Goal: Task Accomplishment & Management: Complete application form

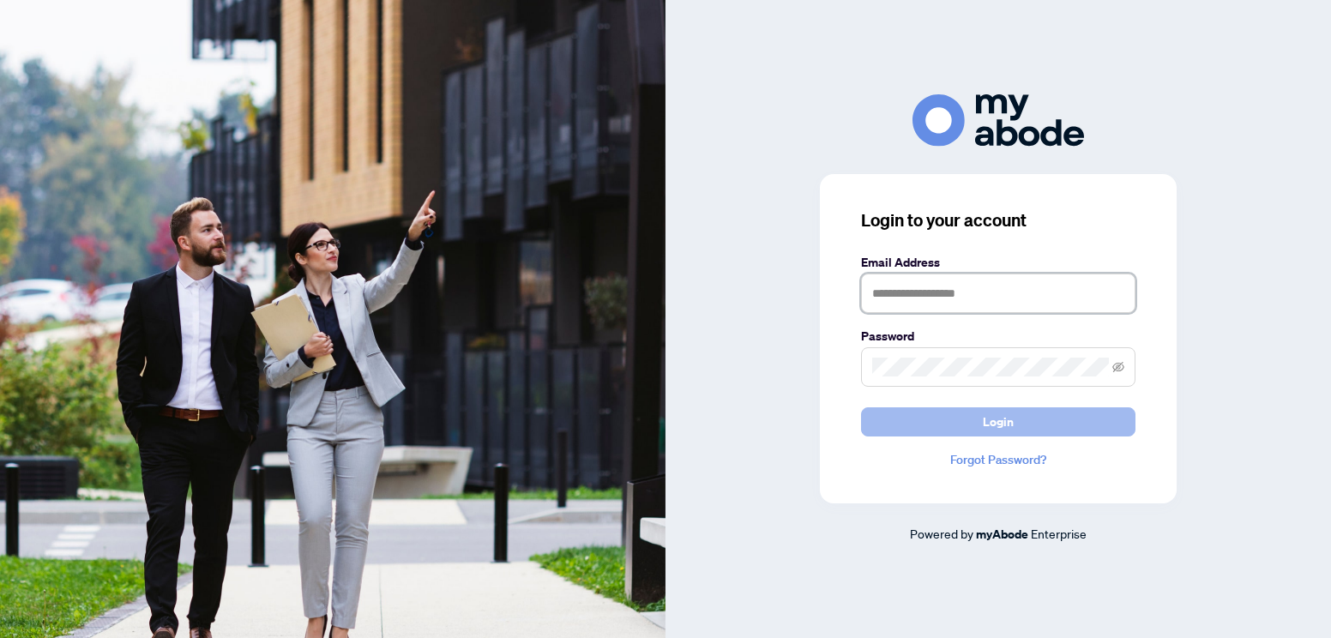
type input "**********"
click at [997, 427] on span "Login" at bounding box center [997, 421] width 31 height 27
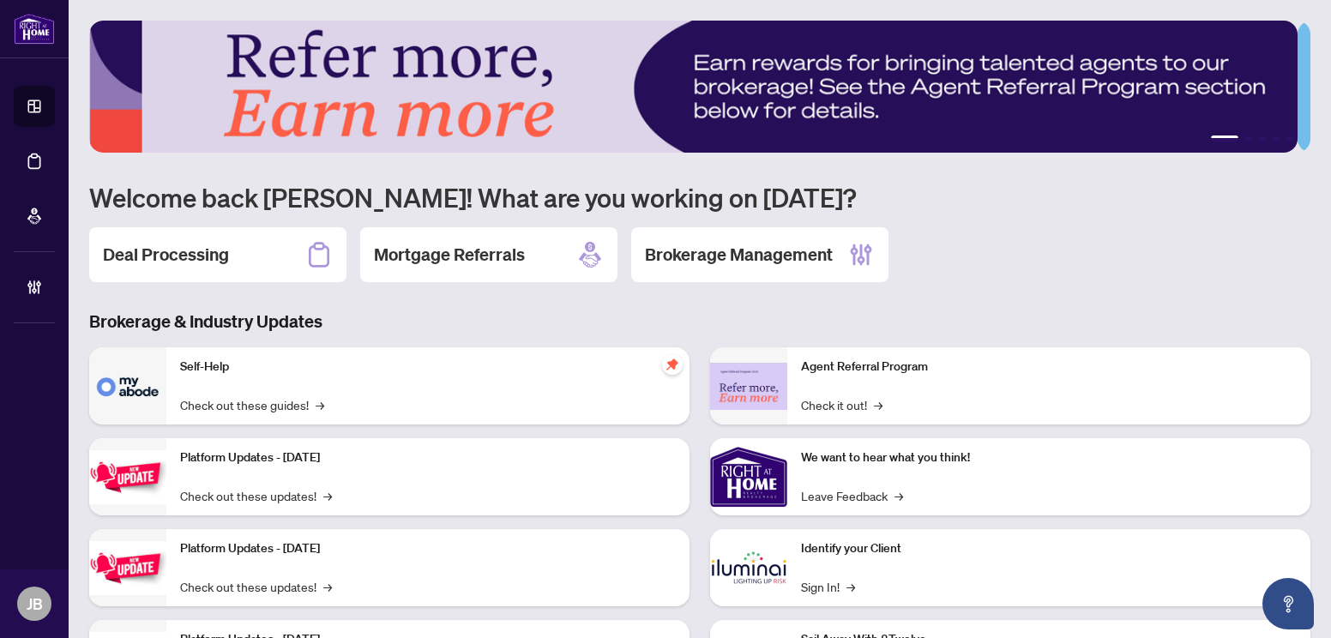
drag, startPoint x: 164, startPoint y: 261, endPoint x: 184, endPoint y: 271, distance: 23.0
click at [164, 260] on h2 "Deal Processing" at bounding box center [166, 255] width 126 height 24
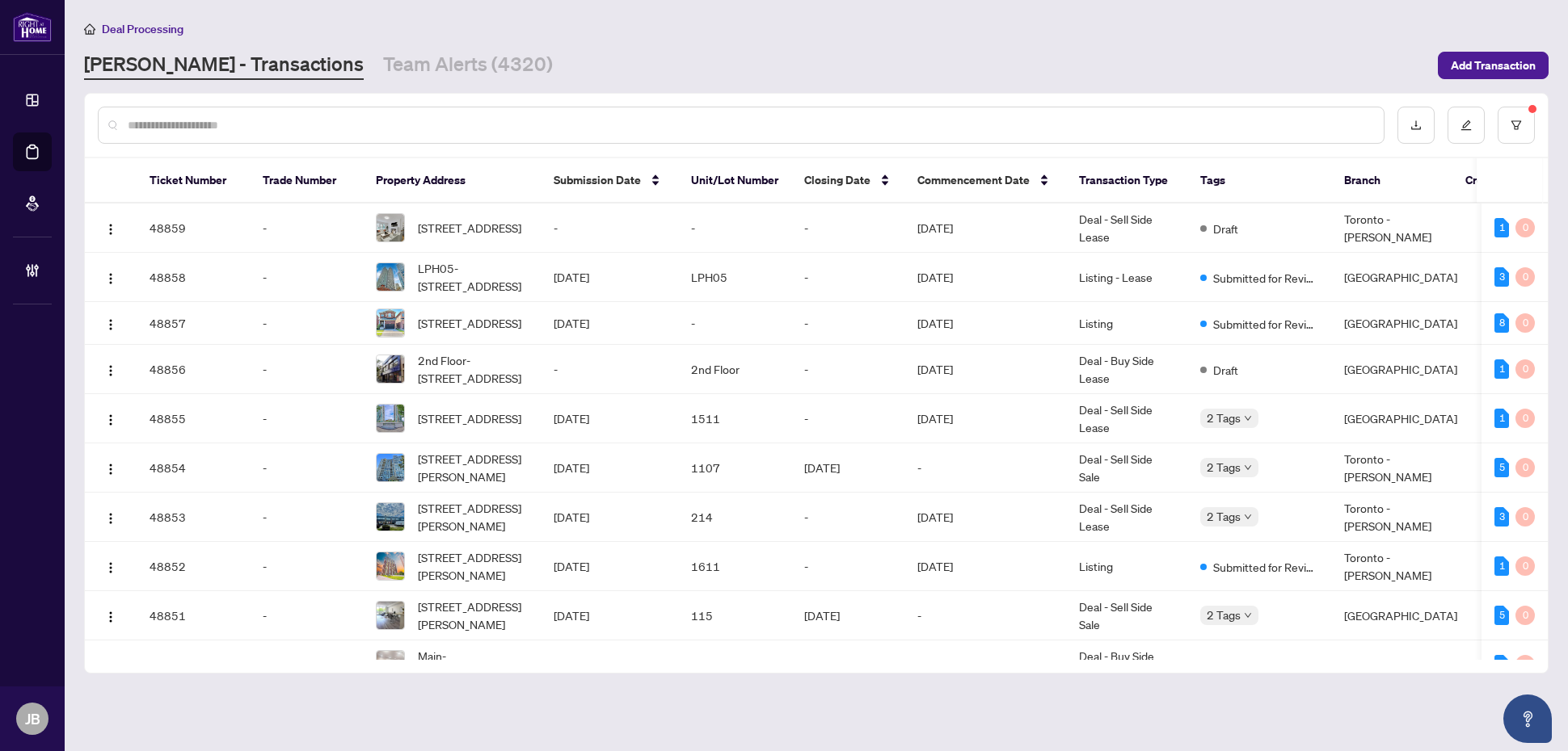
drag, startPoint x: 1253, startPoint y: 4, endPoint x: 498, endPoint y: 654, distance: 996.3
click at [538, 600] on main "Deal Processing RAHR - Transactions Team Alerts (4320) Add Transaction Ticket N…" at bounding box center [817, 375] width 1504 height 751
click at [203, 122] on input "text" at bounding box center [749, 124] width 1244 height 18
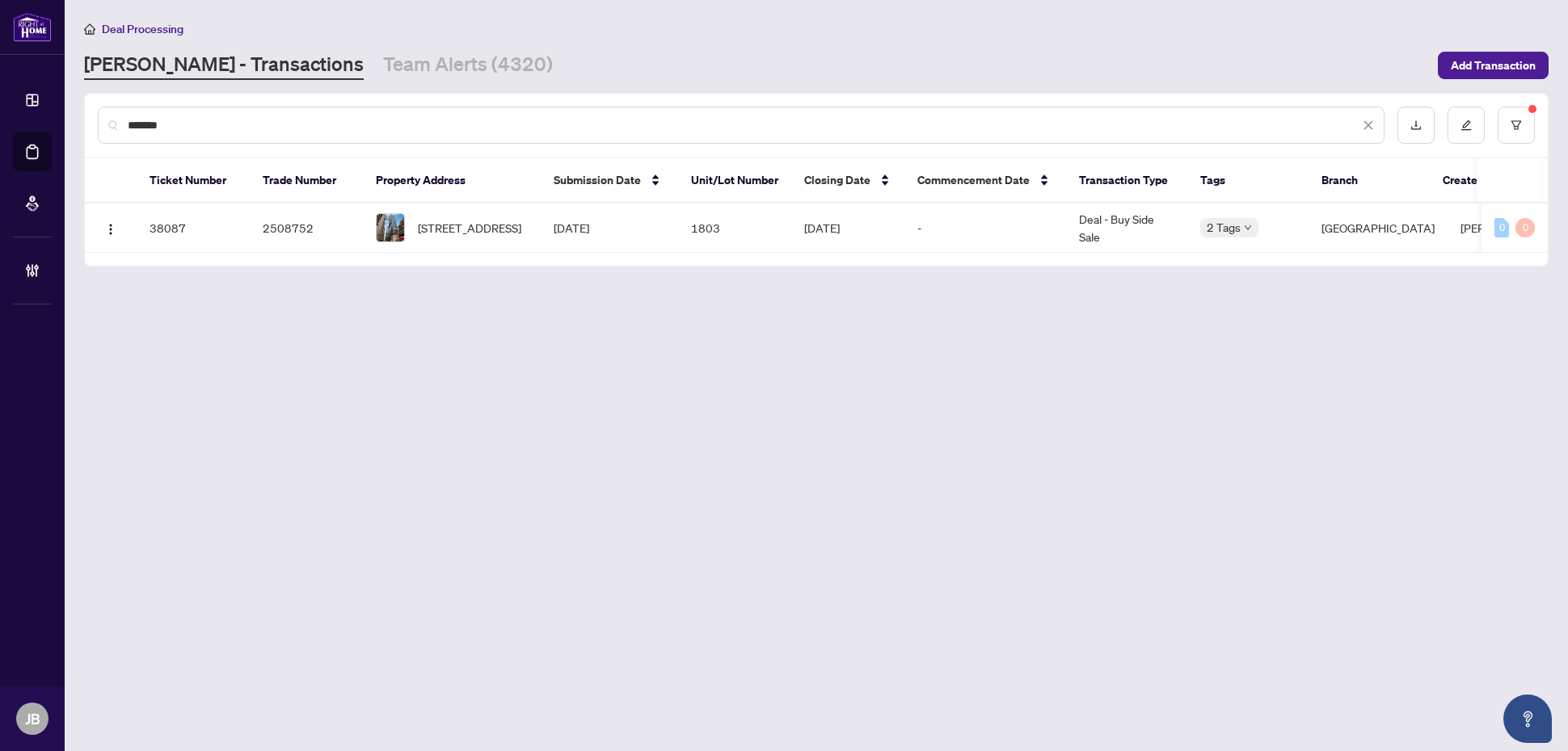
type input "*******"
click at [470, 237] on span "1803-82 Dalhousie St, Toronto, Ontario M5B 0C5, Canada" at bounding box center [470, 227] width 104 height 18
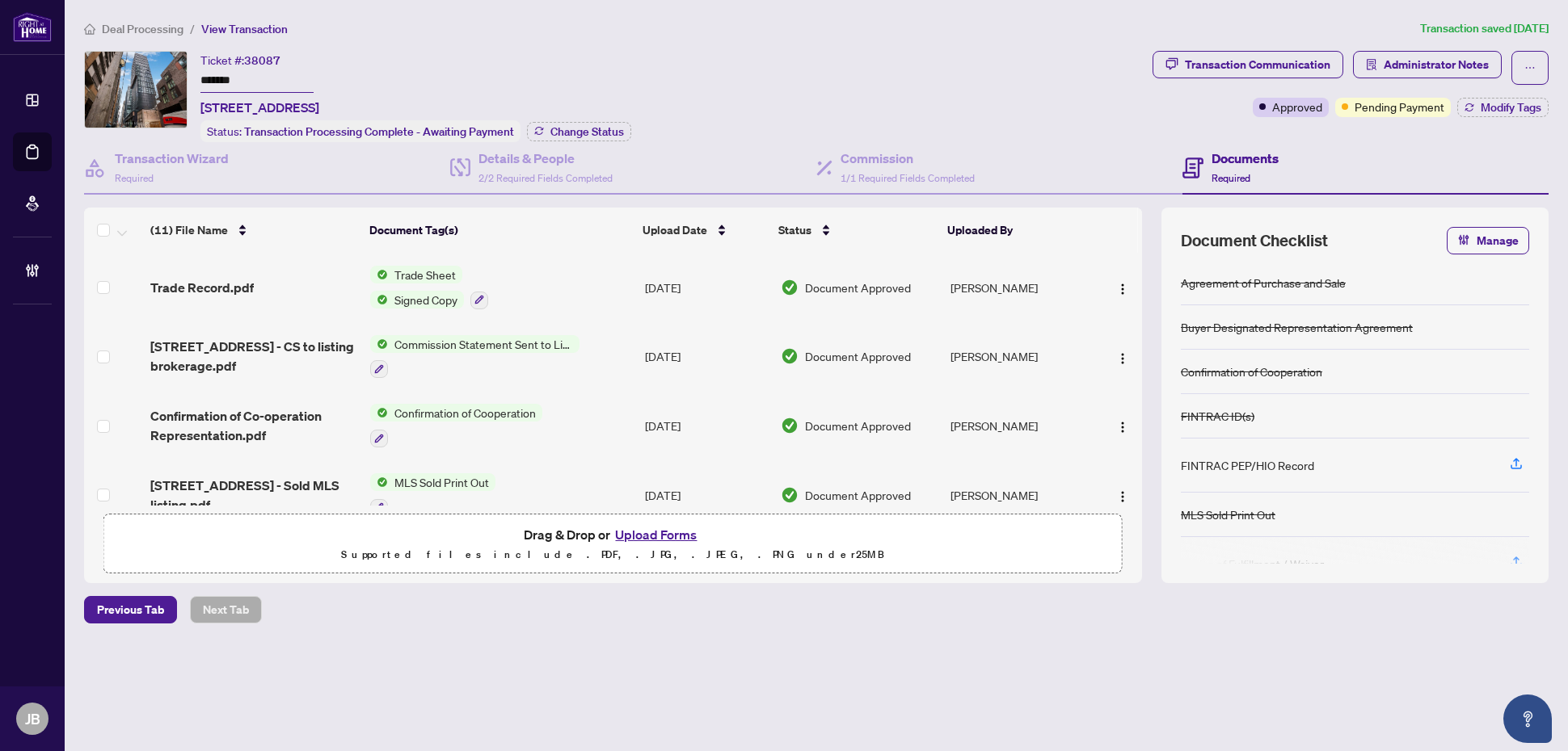
drag, startPoint x: 1521, startPoint y: 3, endPoint x: 1096, endPoint y: 69, distance: 430.1
click at [802, 95] on div "Ticket #: 38087 ******* 1803-82 Dalhousie St, Toronto, Ontario M5B 0C5, Canada …" at bounding box center [615, 96] width 1062 height 91
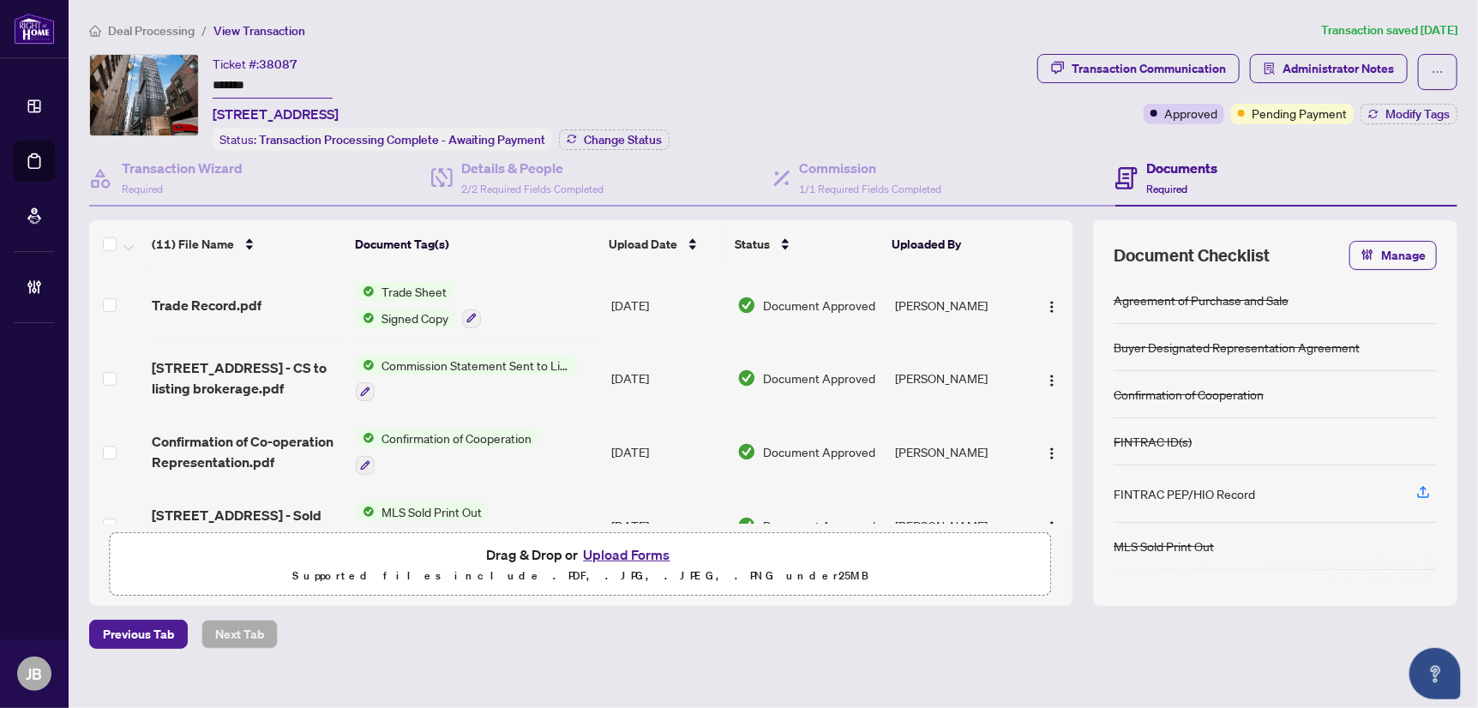
drag, startPoint x: 1629, startPoint y: 1, endPoint x: 720, endPoint y: 75, distance: 911.7
click at [720, 75] on div "Ticket #: 38087 ******* 1803-82 Dalhousie St, Toronto, Ontario M5B 0C5, Canada …" at bounding box center [559, 102] width 941 height 97
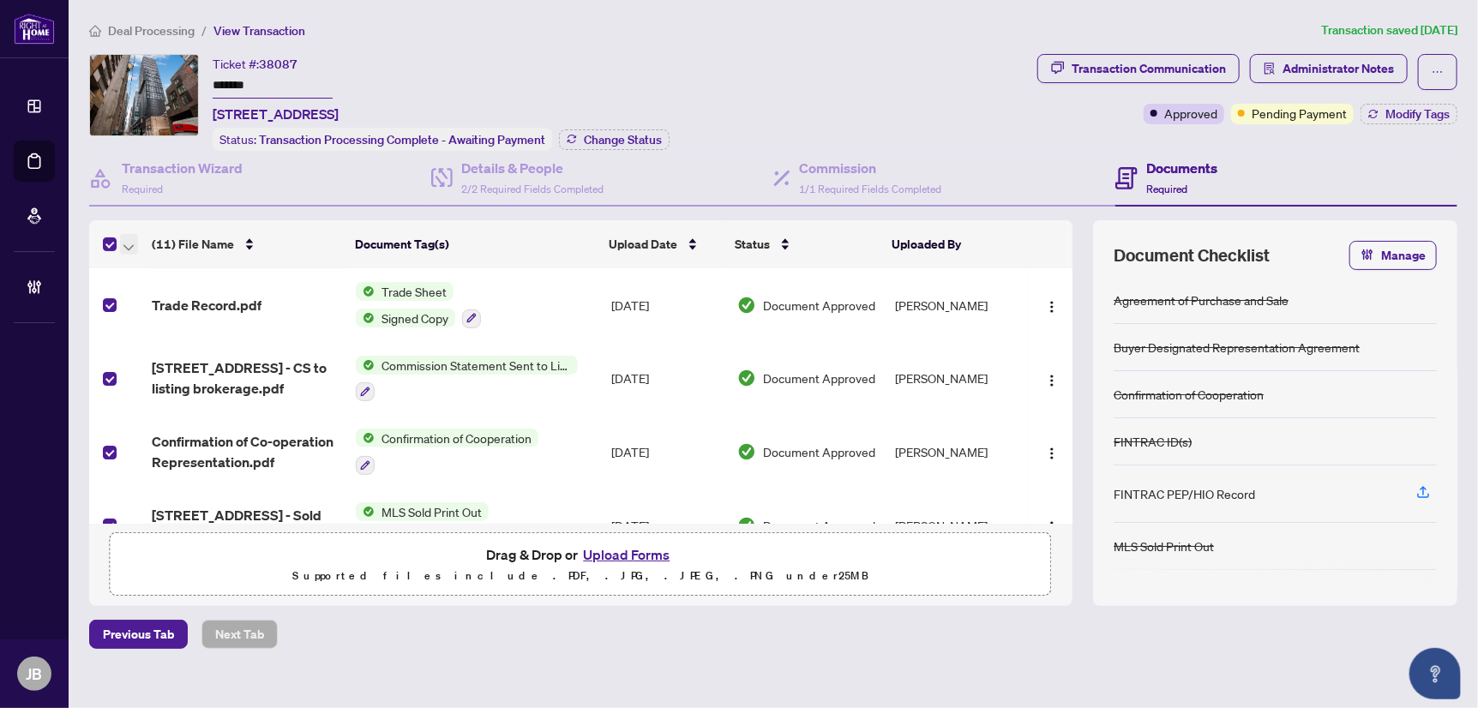
click at [129, 244] on icon "button" at bounding box center [128, 247] width 10 height 7
click at [190, 272] on span "Open Selected in New Tab(s)" at bounding box center [210, 271] width 153 height 19
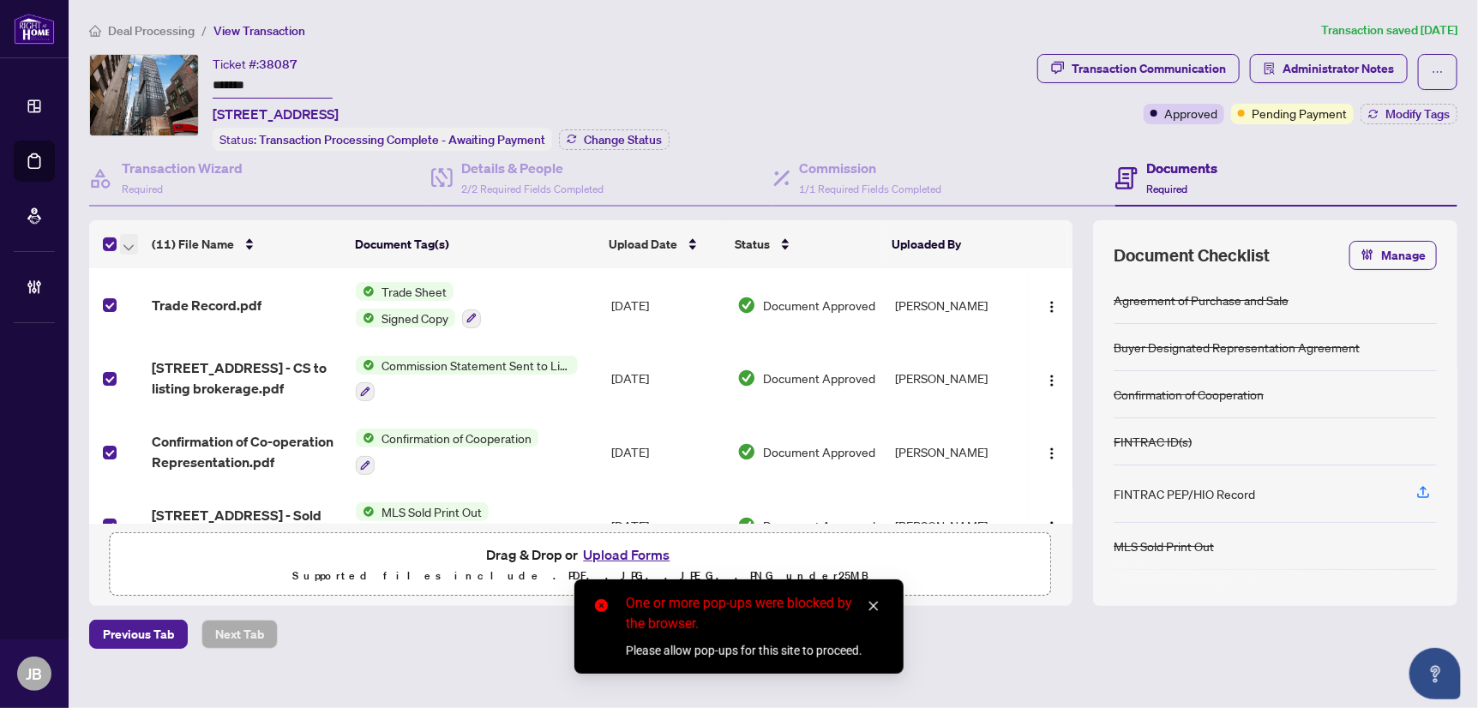
click at [129, 244] on icon "button" at bounding box center [128, 247] width 10 height 7
click at [194, 275] on span "Open Selected in New Tab(s)" at bounding box center [210, 271] width 153 height 19
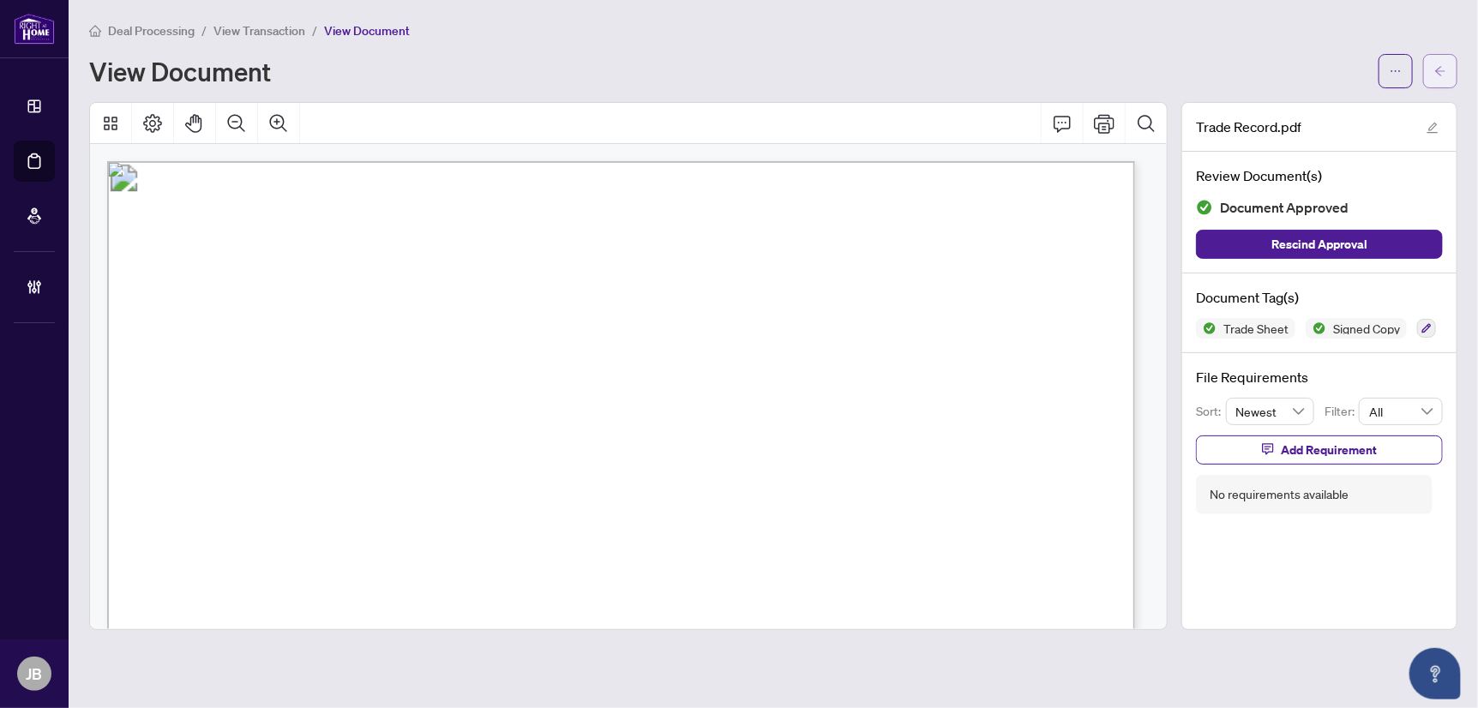
click at [1330, 74] on icon "arrow-left" at bounding box center [1440, 71] width 12 height 12
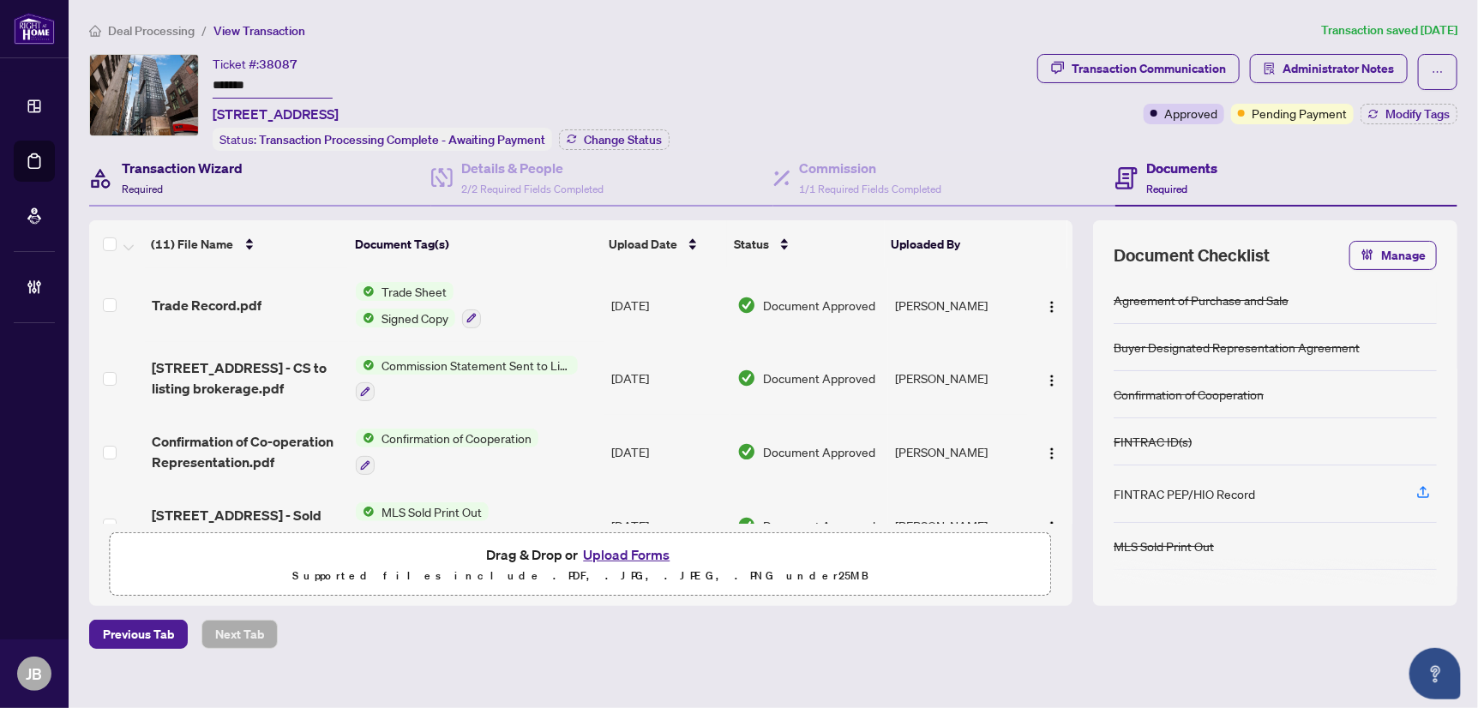
click at [201, 177] on div "Transaction Wizard Required" at bounding box center [182, 178] width 121 height 40
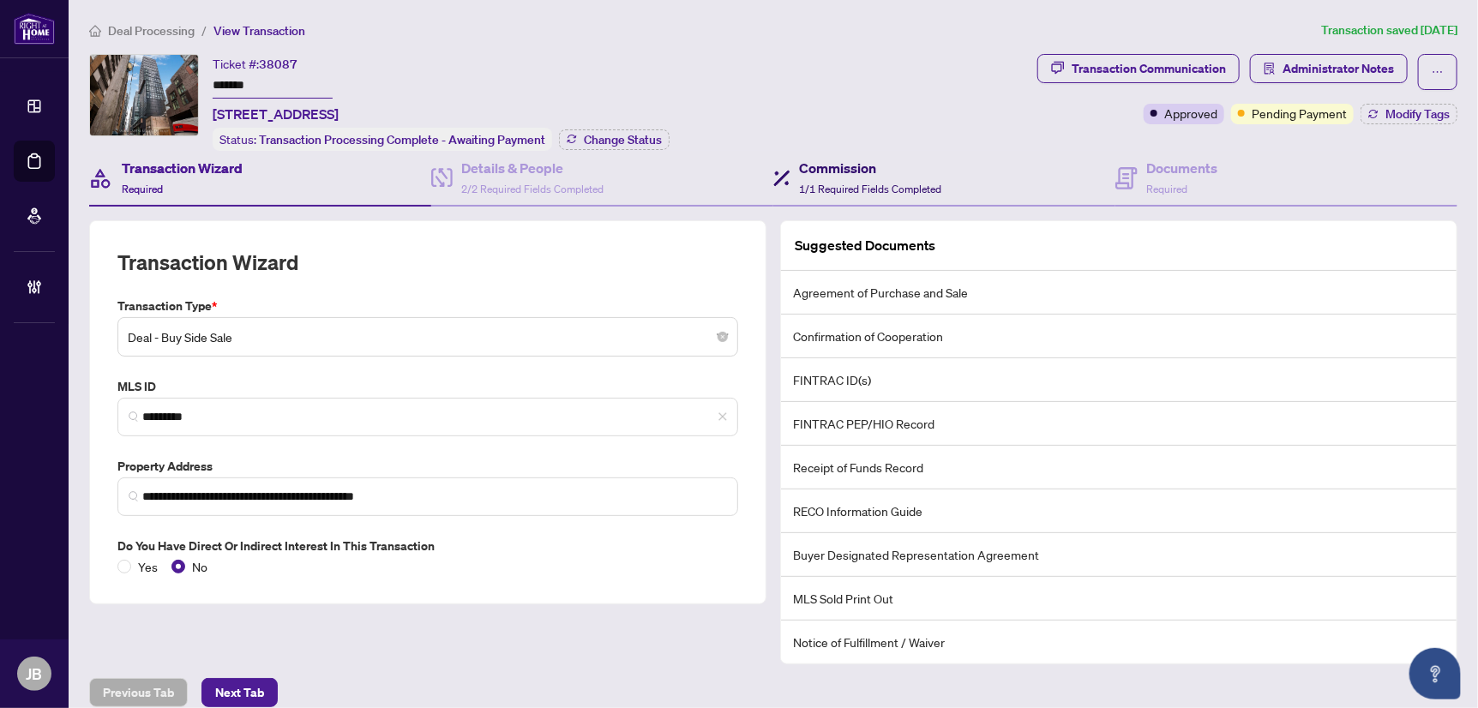
click at [918, 183] on span "1/1 Required Fields Completed" at bounding box center [870, 189] width 142 height 13
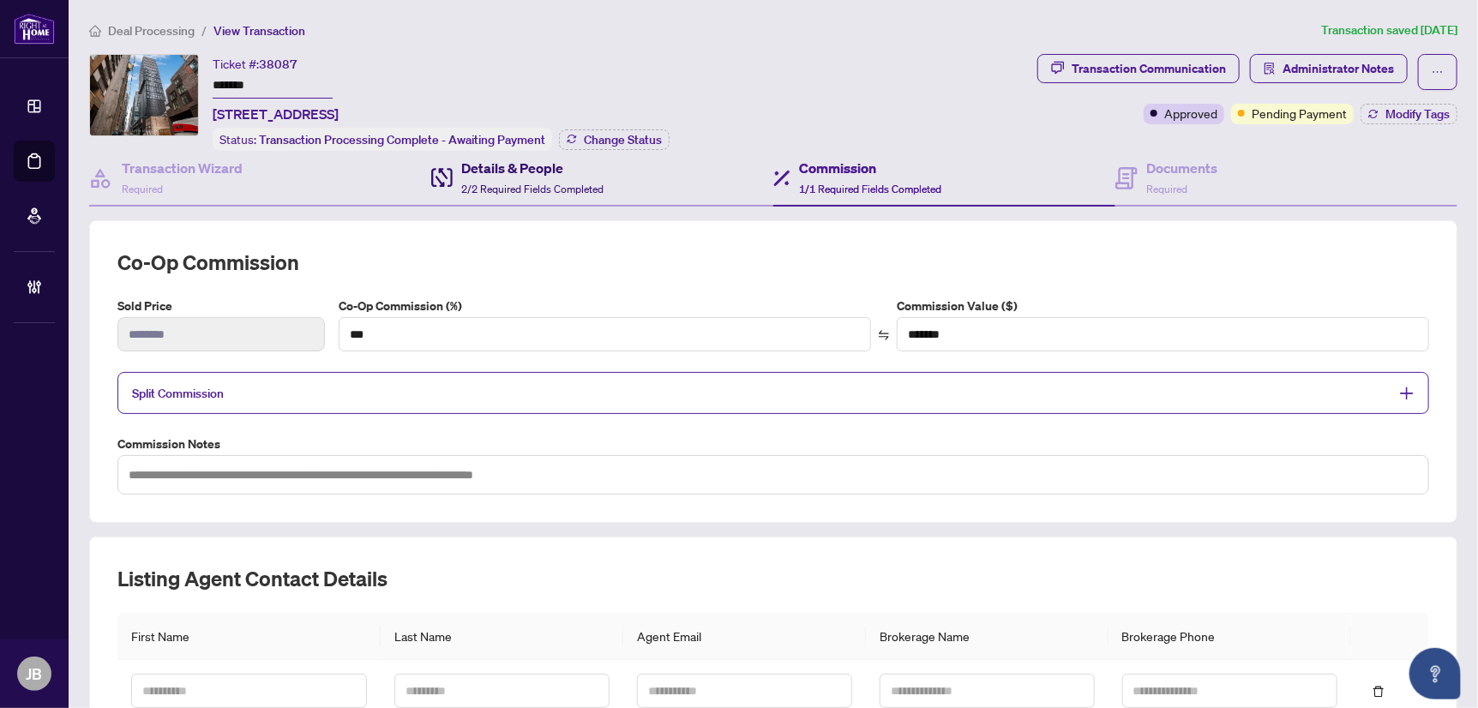
click at [508, 183] on span "2/2 Required Fields Completed" at bounding box center [532, 189] width 142 height 13
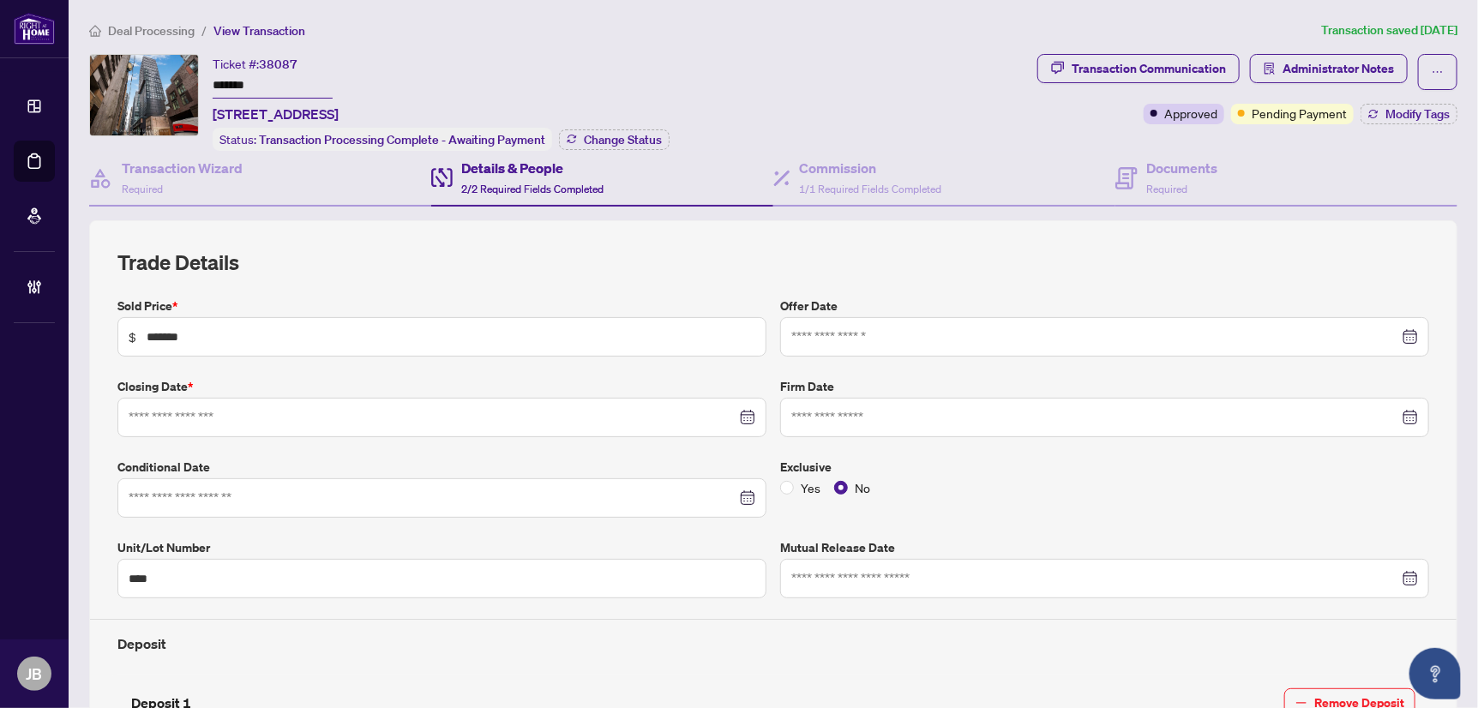
type input "**********"
click at [1181, 180] on div "Documents Required" at bounding box center [1181, 178] width 71 height 40
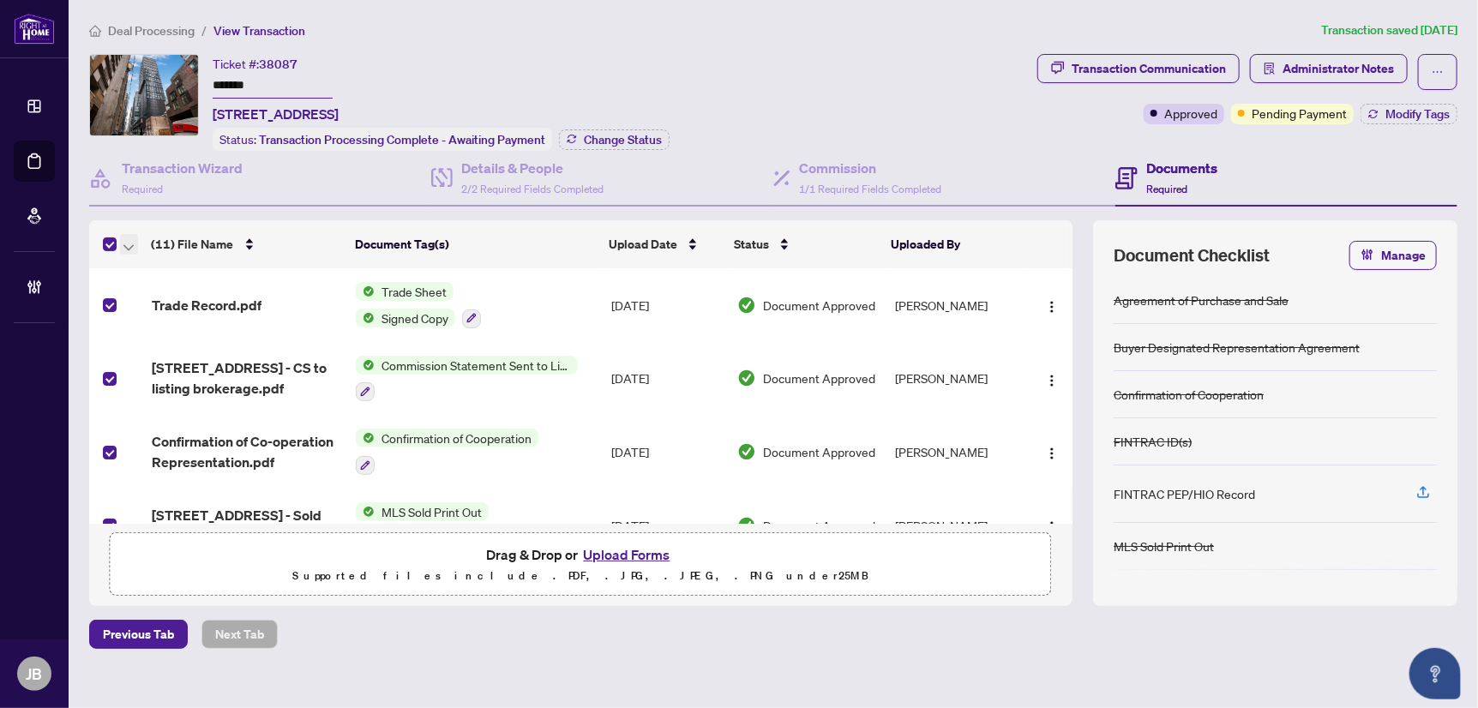
click at [127, 244] on icon "button" at bounding box center [128, 247] width 10 height 7
click at [189, 272] on span "Open Selected in New Tab(s)" at bounding box center [210, 271] width 153 height 19
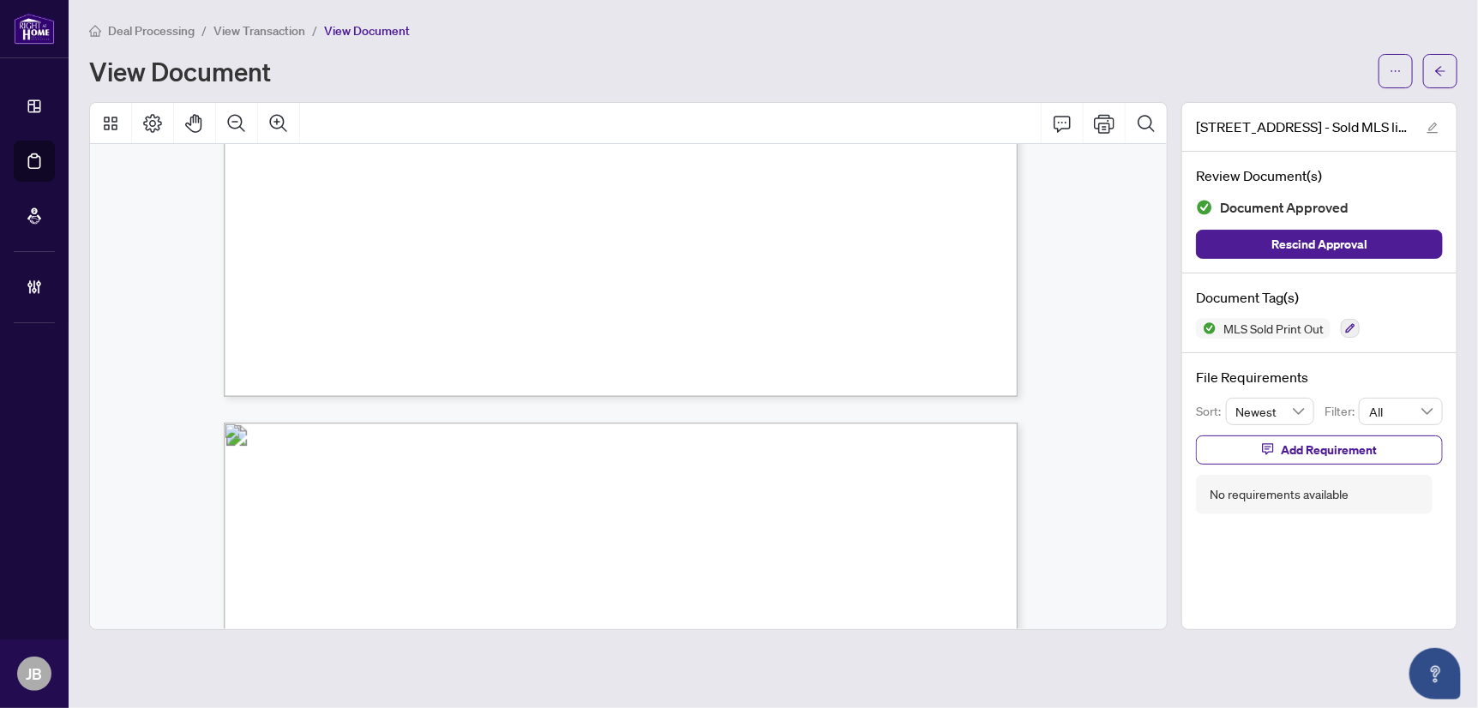
scroll to position [761, 0]
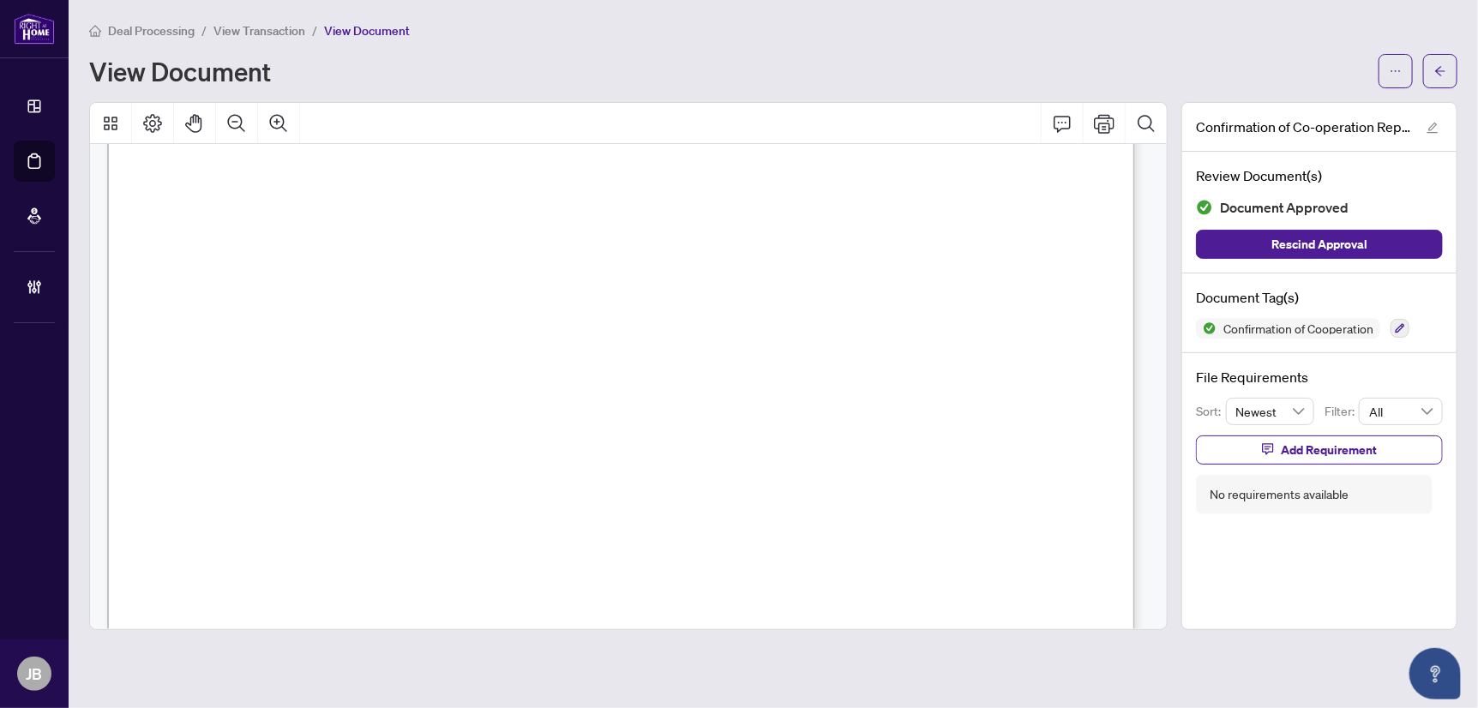
scroll to position [666, 0]
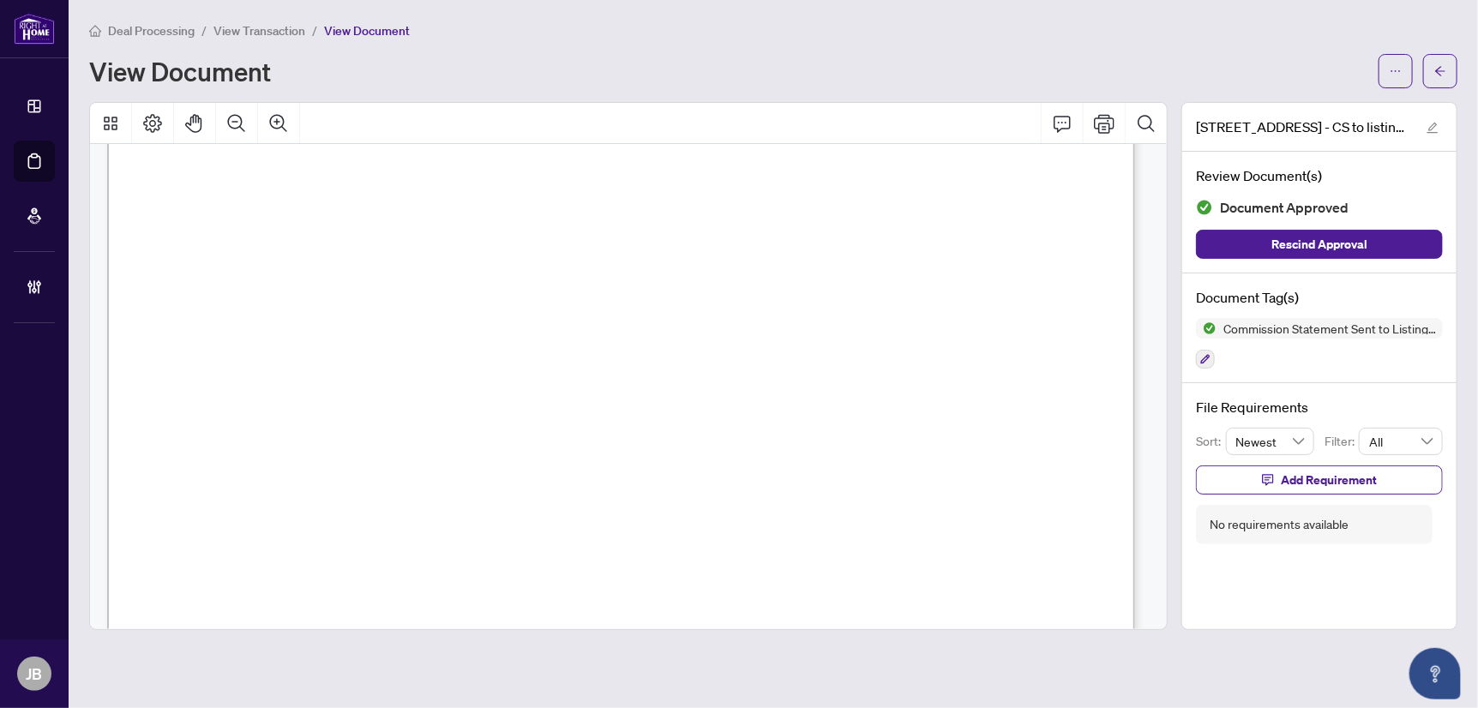
scroll to position [117, 0]
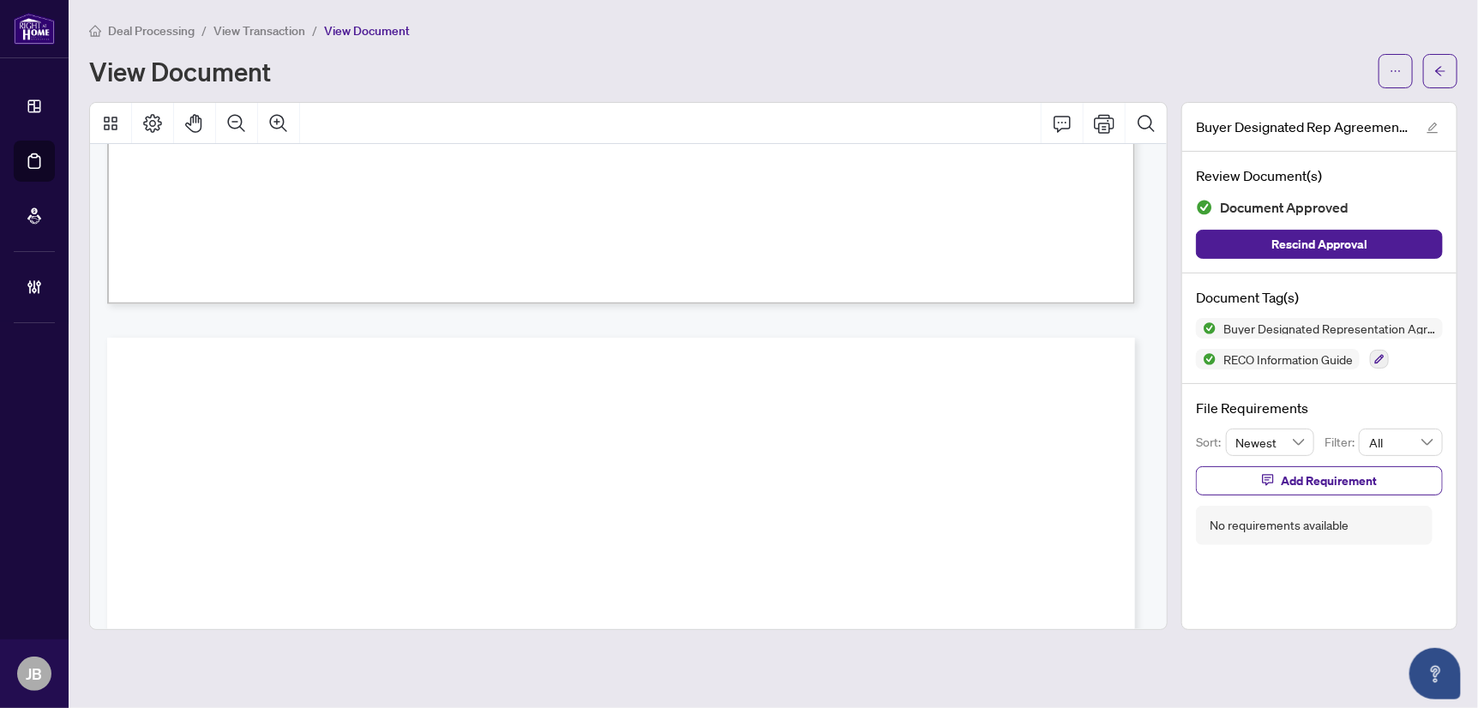
scroll to position [22701, 0]
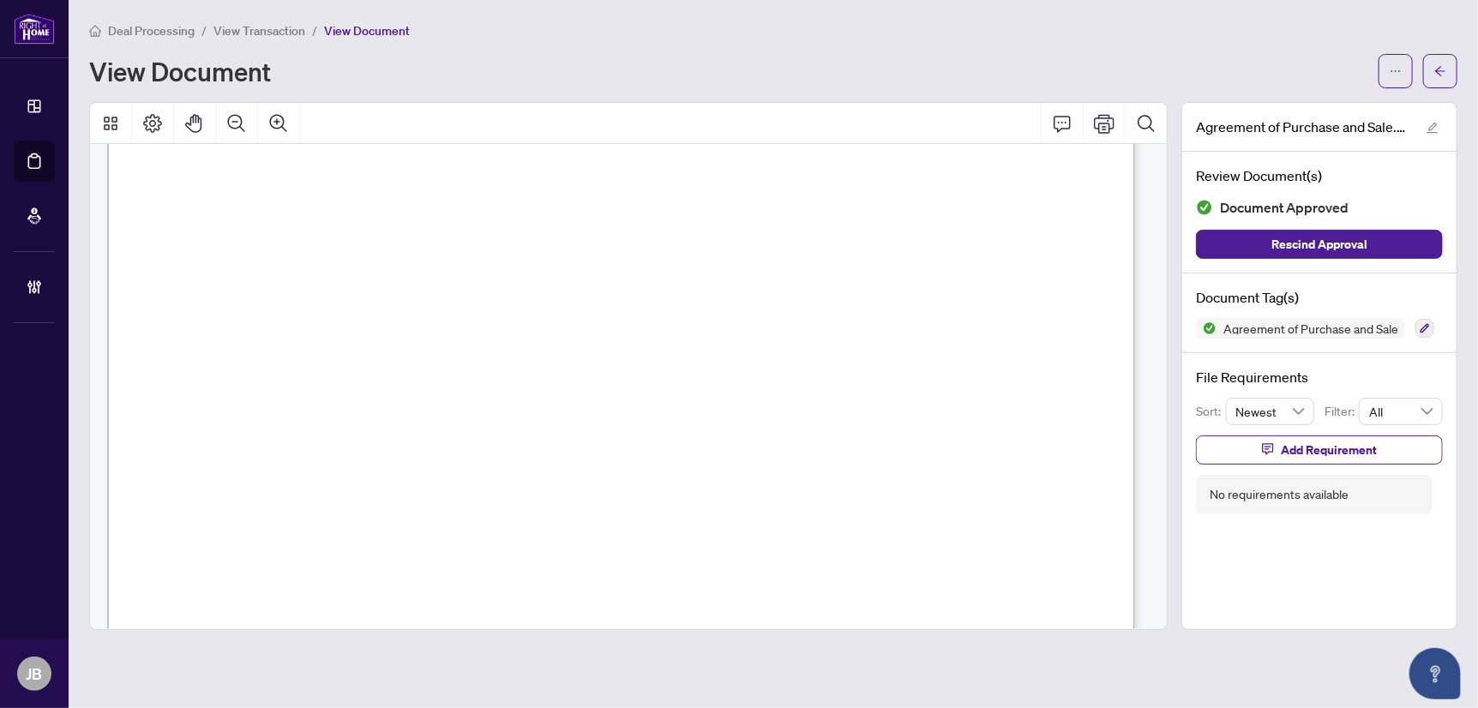
scroll to position [4572, 0]
click at [637, 401] on span "...............................................................................…" at bounding box center [548, 397] width 742 height 17
drag, startPoint x: 697, startPoint y: 443, endPoint x: 718, endPoint y: 442, distance: 20.6
click at [697, 443] on span "Buyer submits .................................................................…" at bounding box center [579, 436] width 685 height 17
click at [601, 35] on div "Deal Processing / View Transaction / View Document" at bounding box center [773, 31] width 1368 height 20
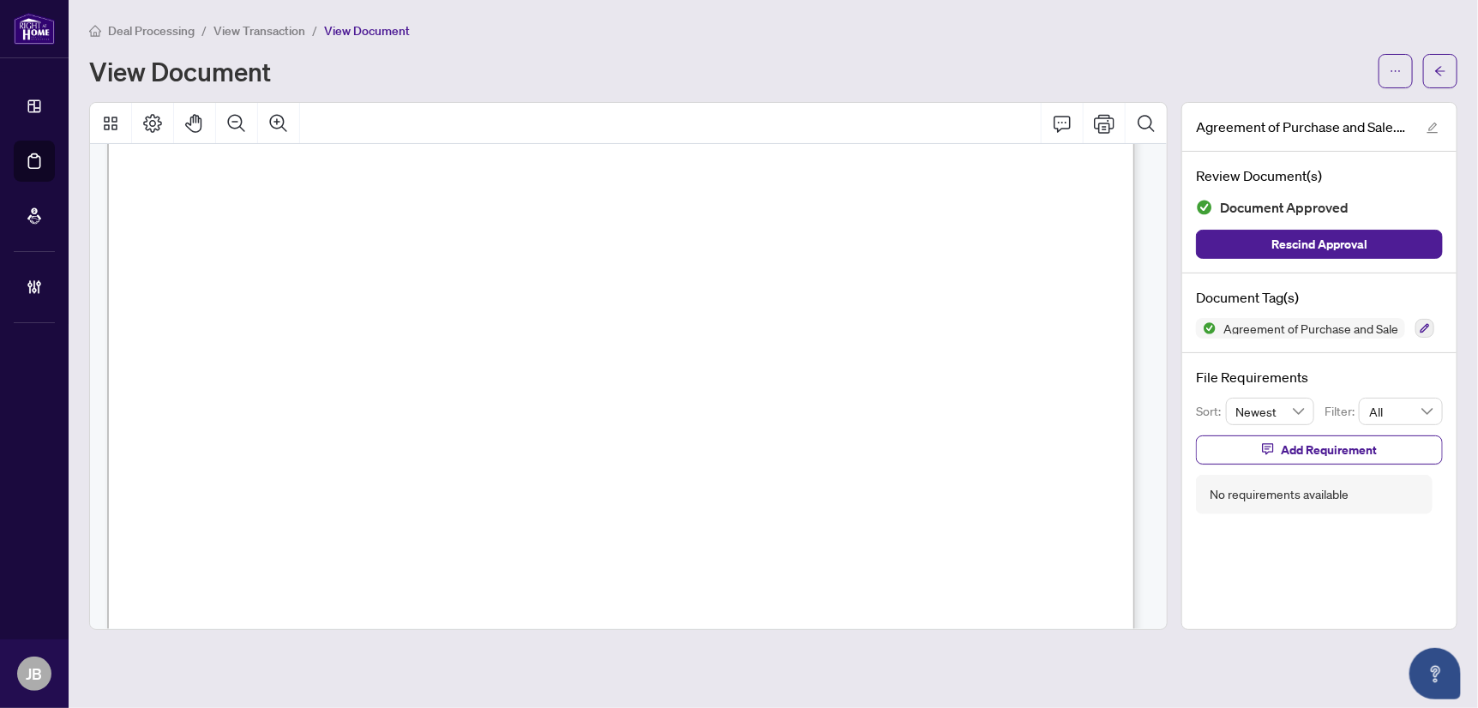
scroll to position [20956, 0]
click at [241, 117] on icon "Zoom Out" at bounding box center [236, 122] width 17 height 17
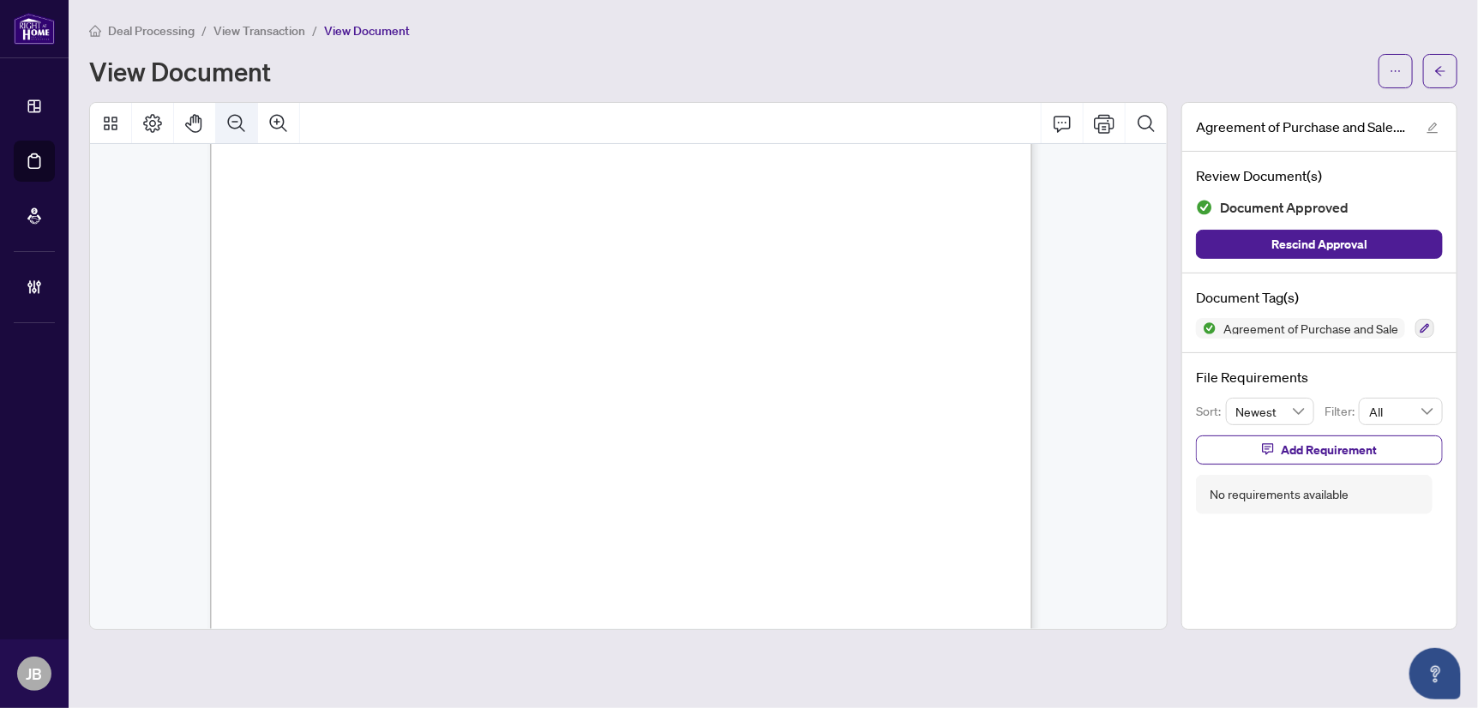
click at [241, 117] on icon "Zoom Out" at bounding box center [236, 122] width 17 height 17
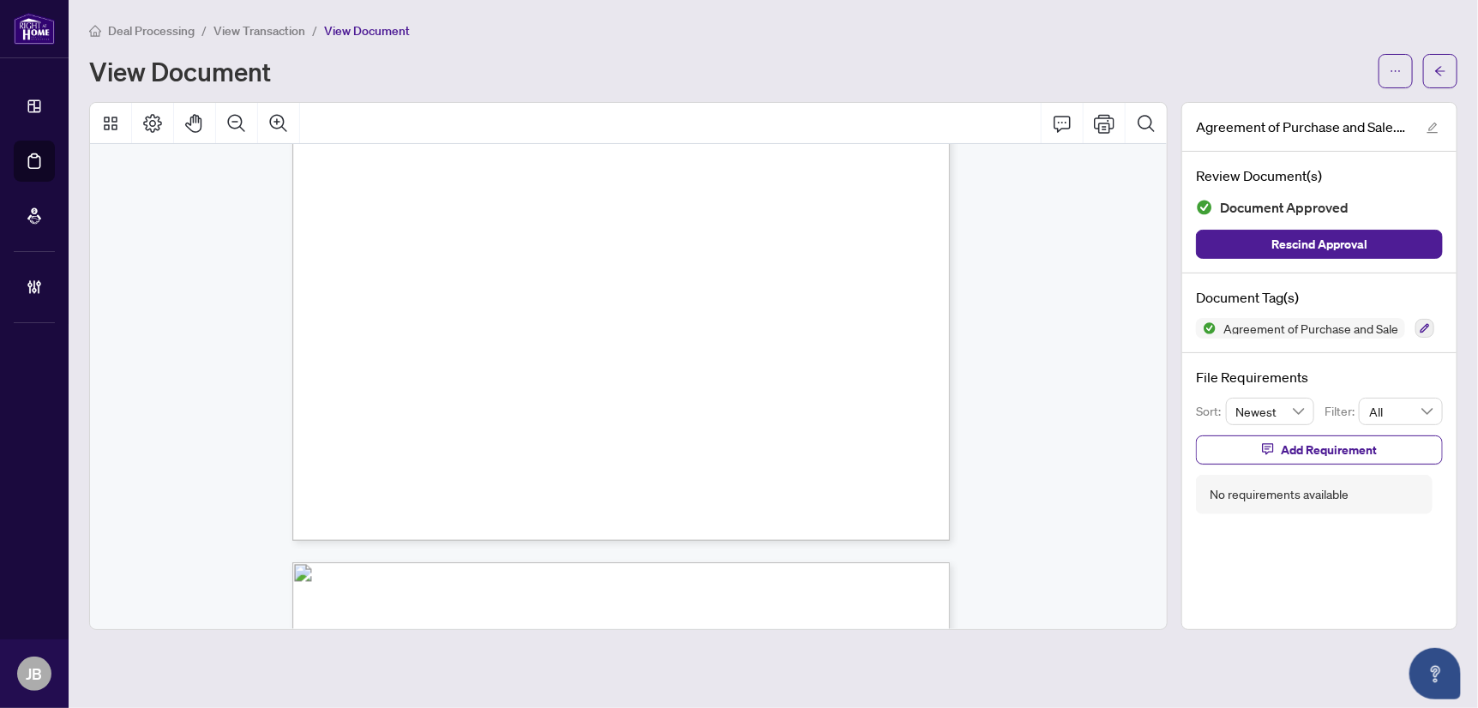
scroll to position [34537, 0]
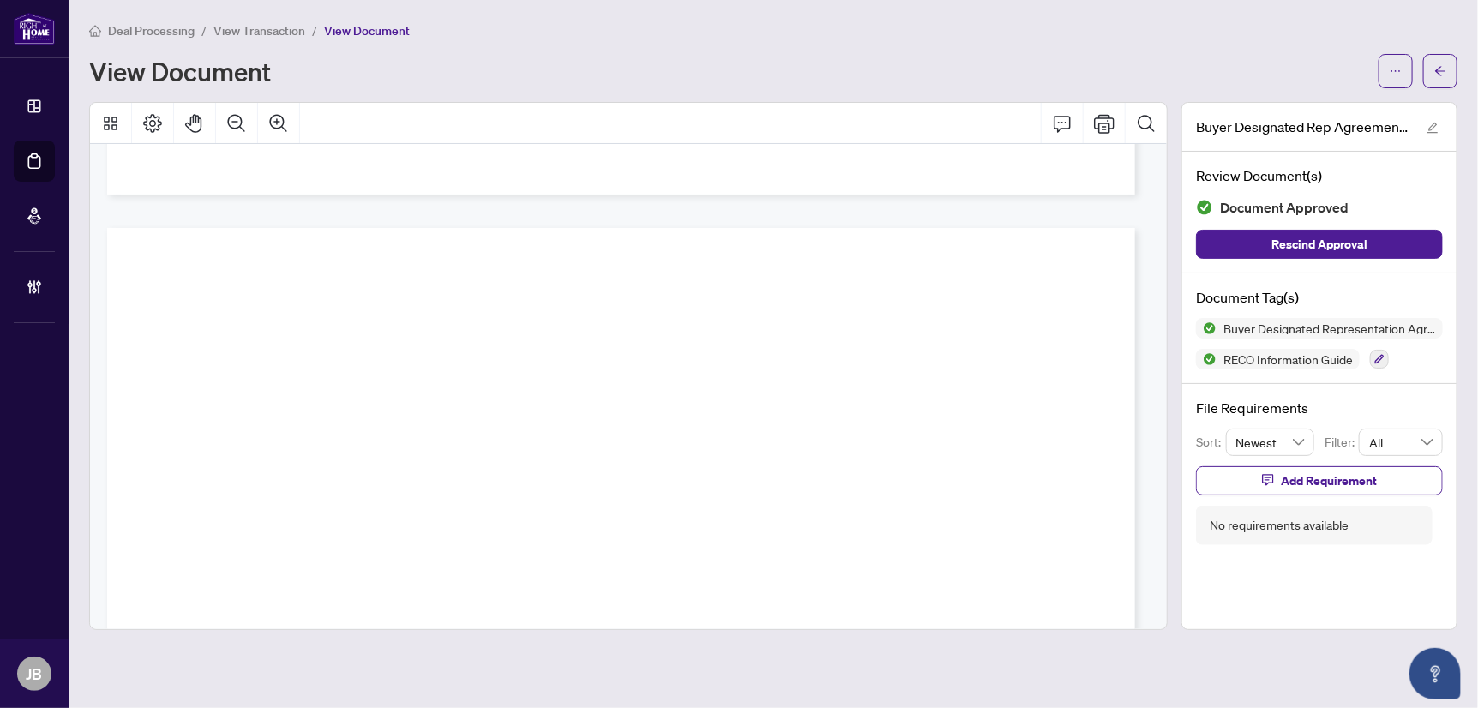
scroll to position [22670, 0]
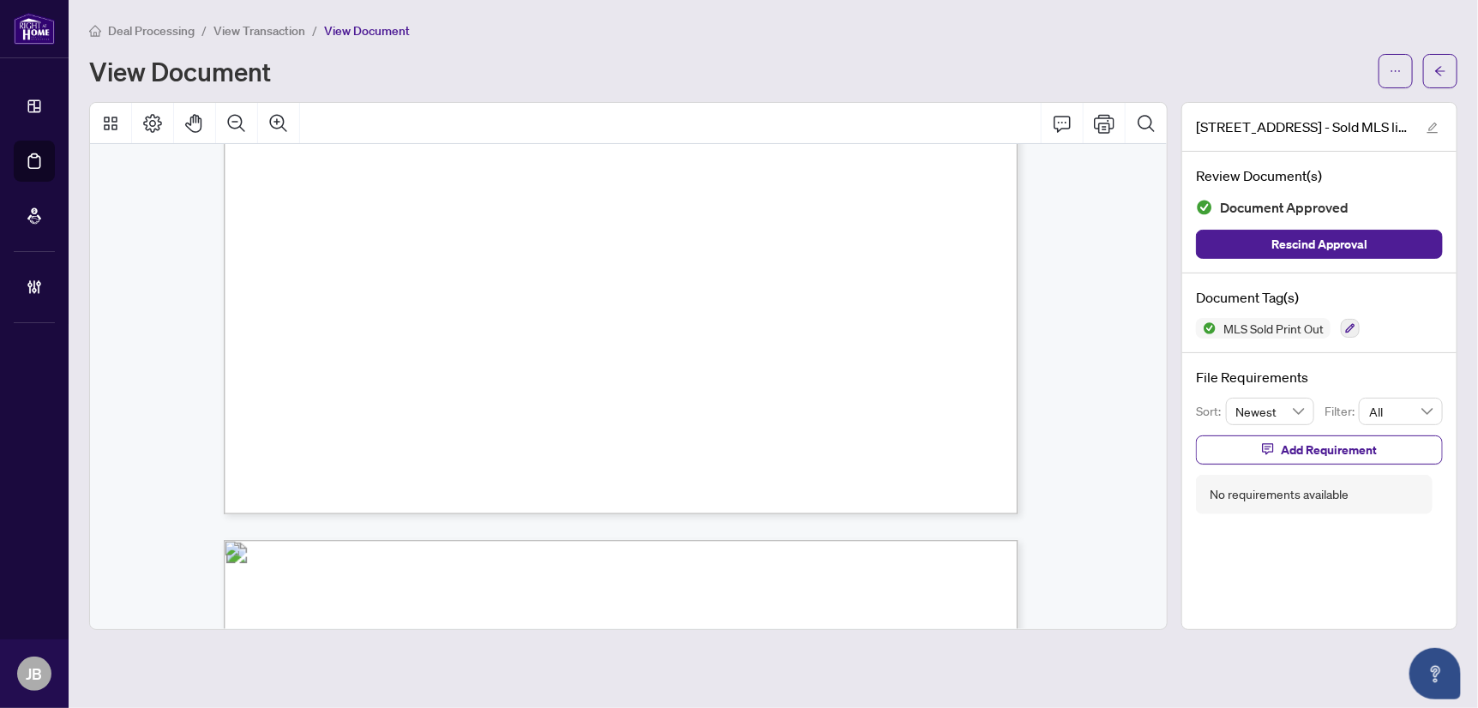
scroll to position [666, 0]
drag, startPoint x: 576, startPoint y: 51, endPoint x: 592, endPoint y: 62, distance: 18.5
click at [576, 51] on div "Deal Processing / View Transaction / View Document View Document" at bounding box center [773, 55] width 1368 height 68
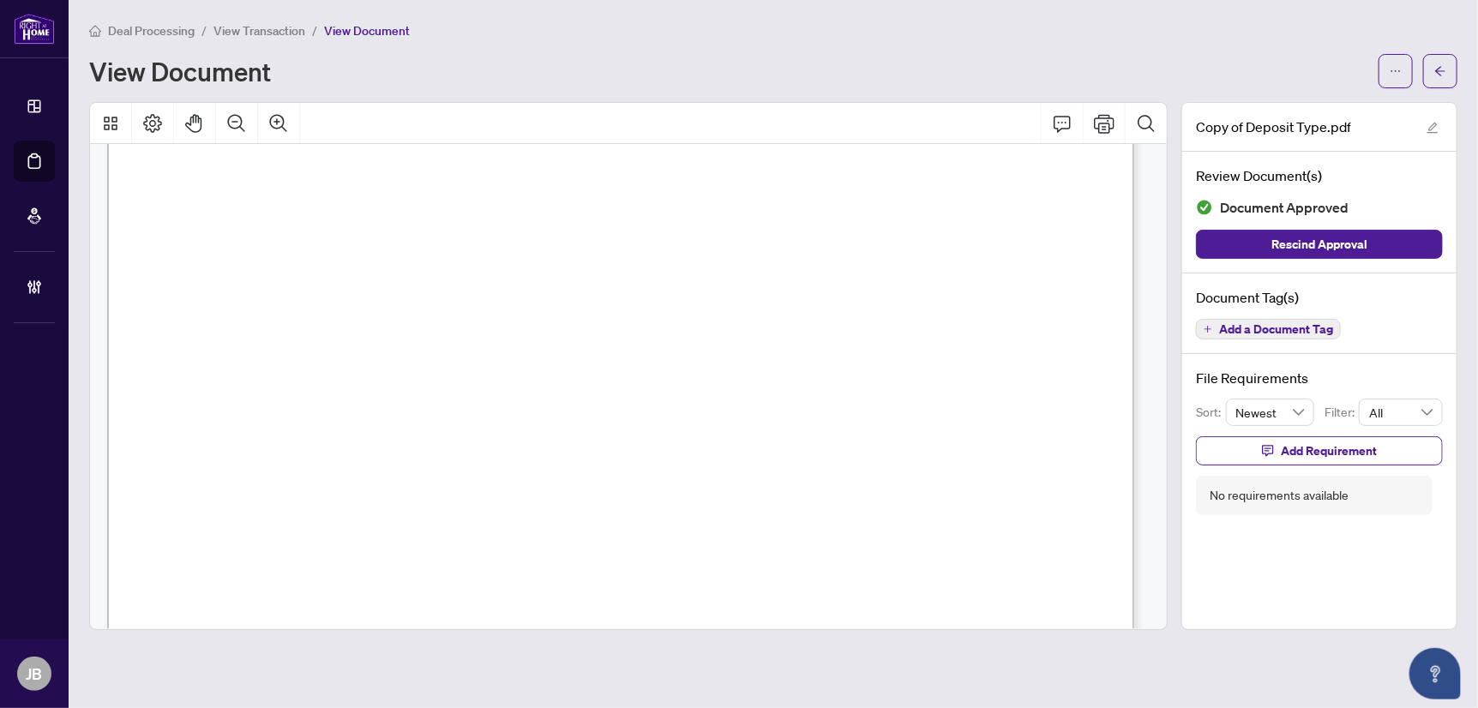
scroll to position [95, 0]
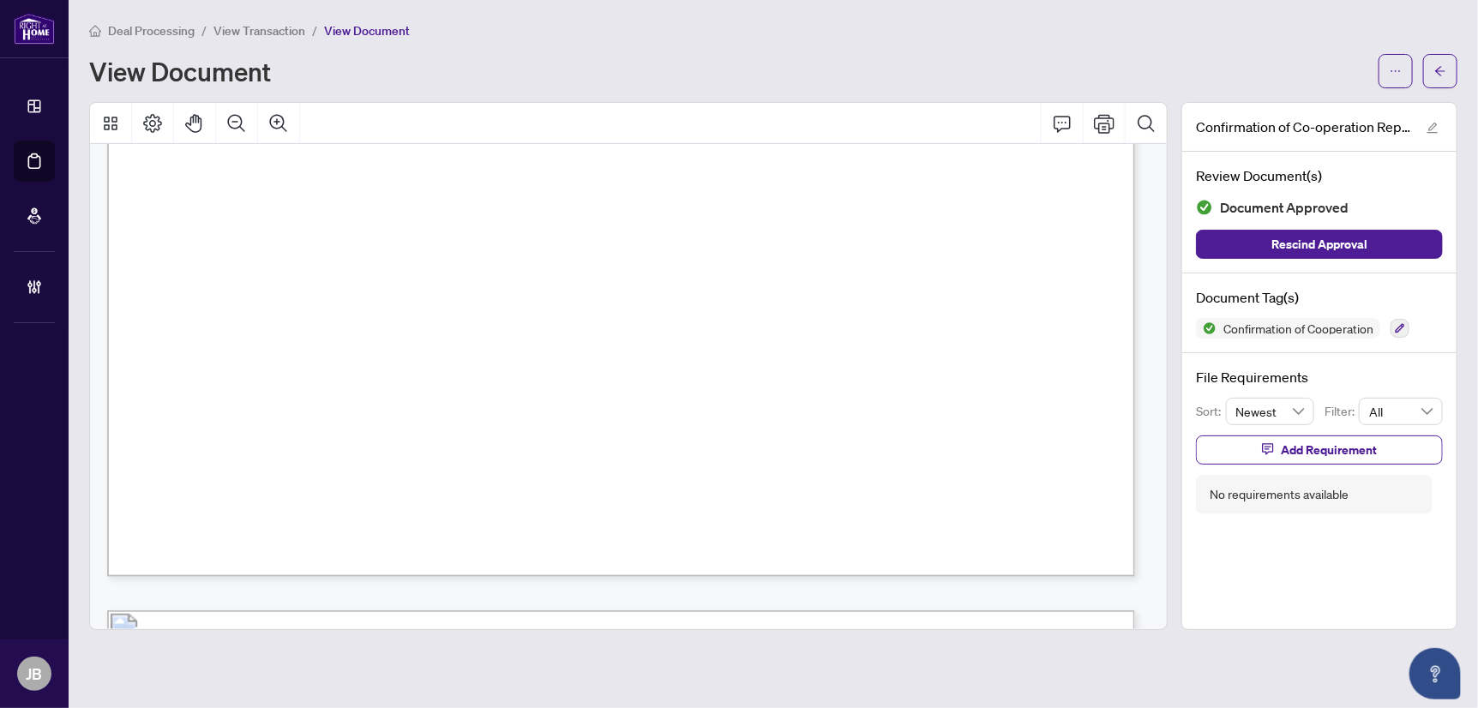
scroll to position [666, 0]
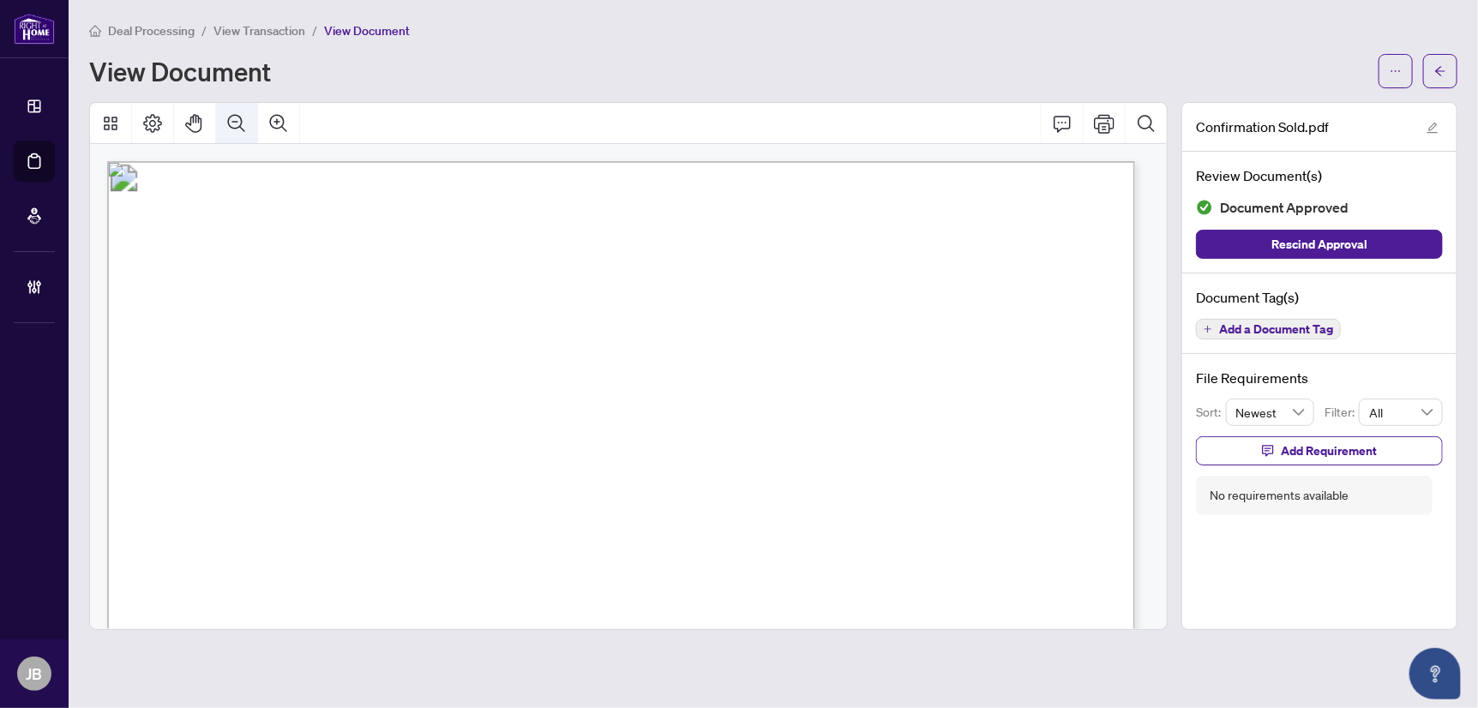
click at [231, 118] on icon "Zoom Out" at bounding box center [236, 123] width 21 height 21
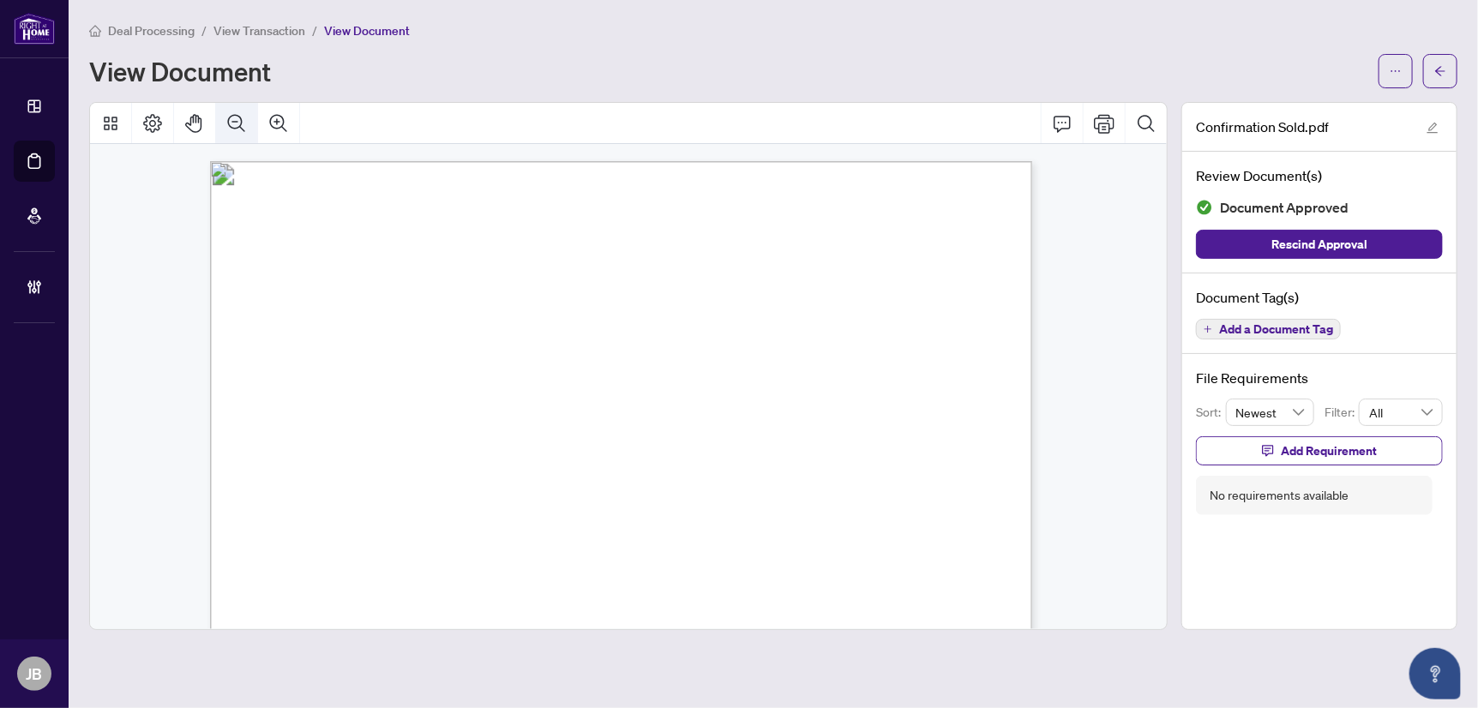
click at [231, 118] on icon "Zoom Out" at bounding box center [236, 123] width 21 height 21
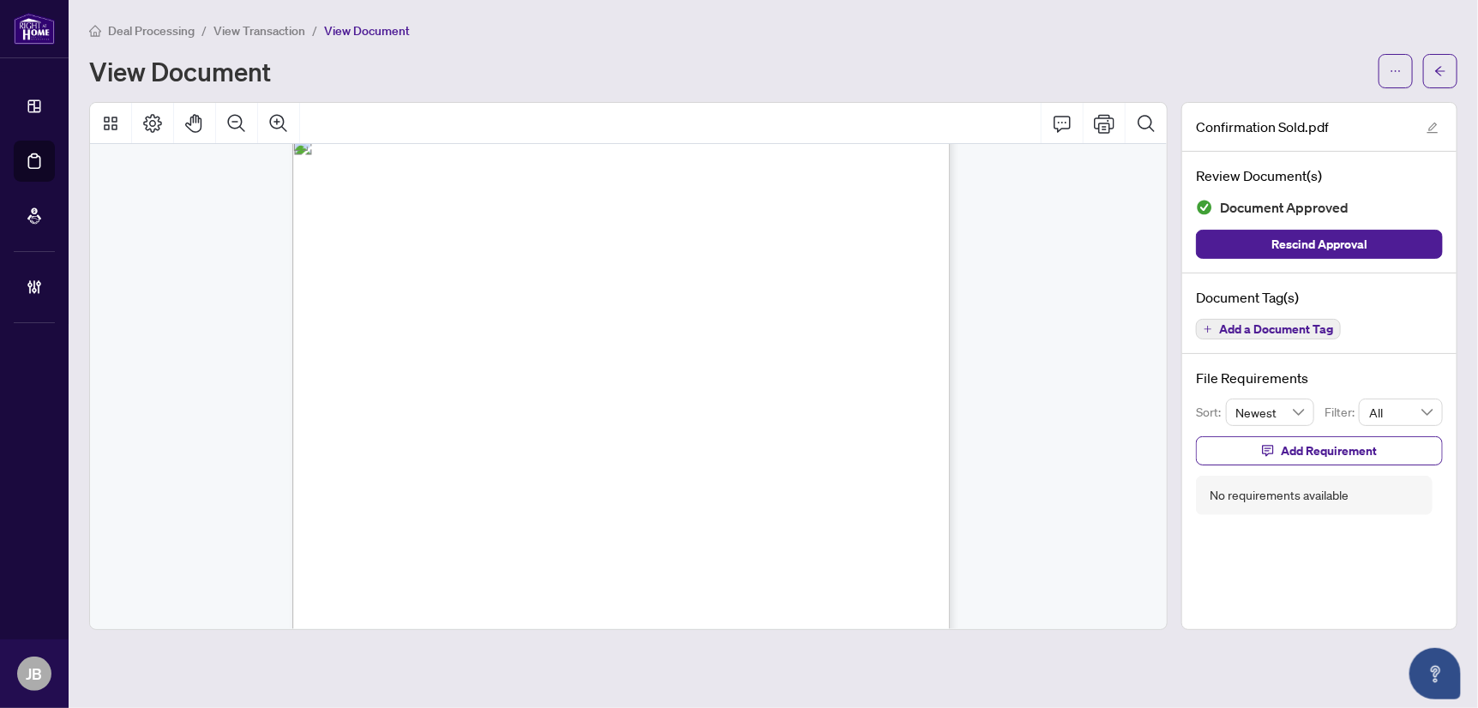
scroll to position [19, 0]
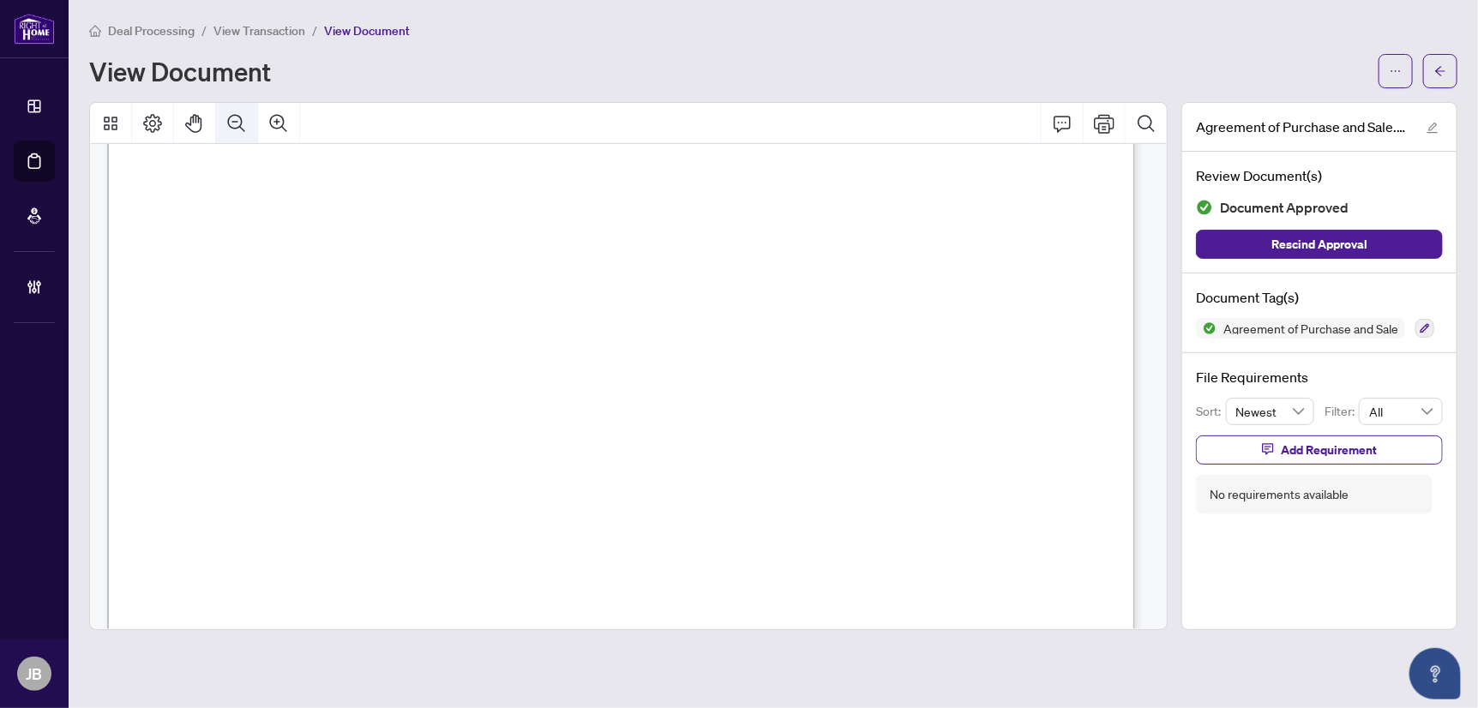
click at [241, 120] on icon "Zoom Out" at bounding box center [236, 122] width 17 height 17
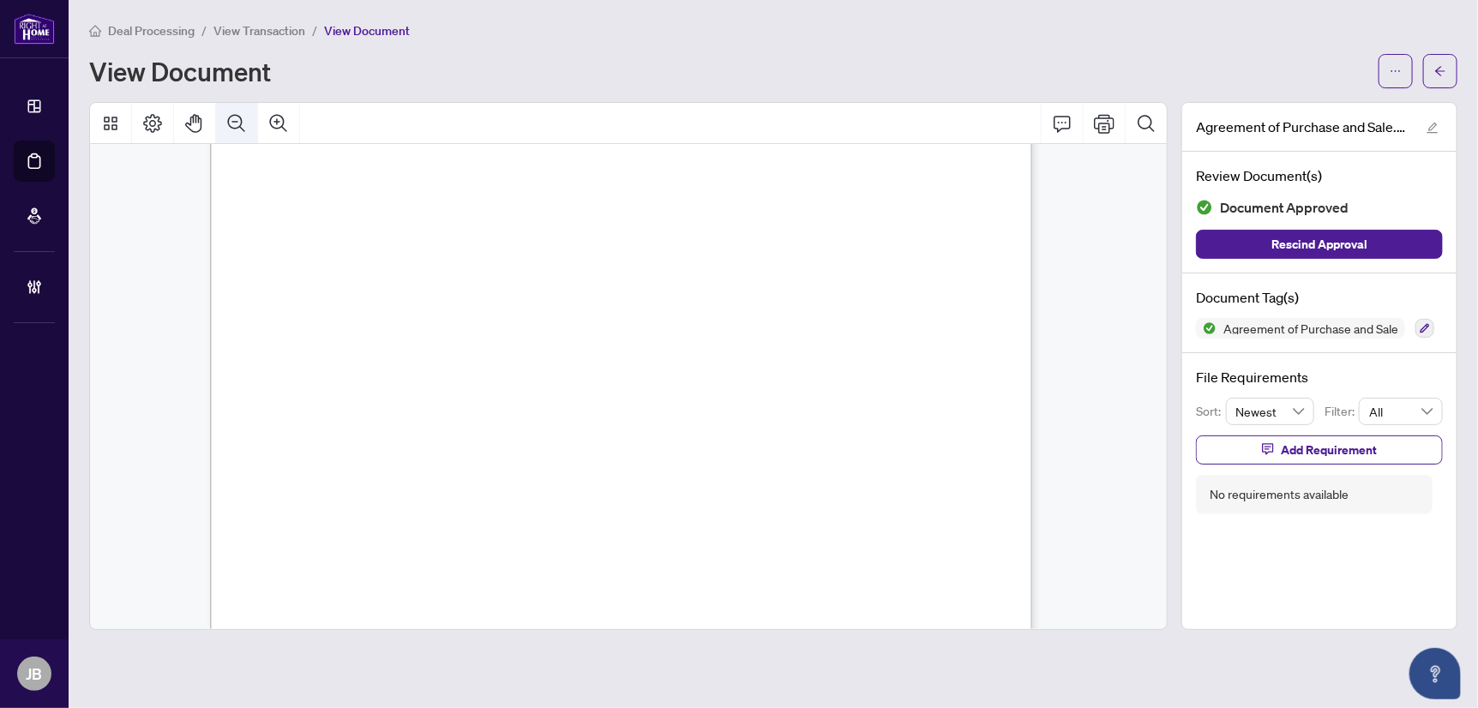
click at [241, 120] on icon "Zoom Out" at bounding box center [236, 122] width 17 height 17
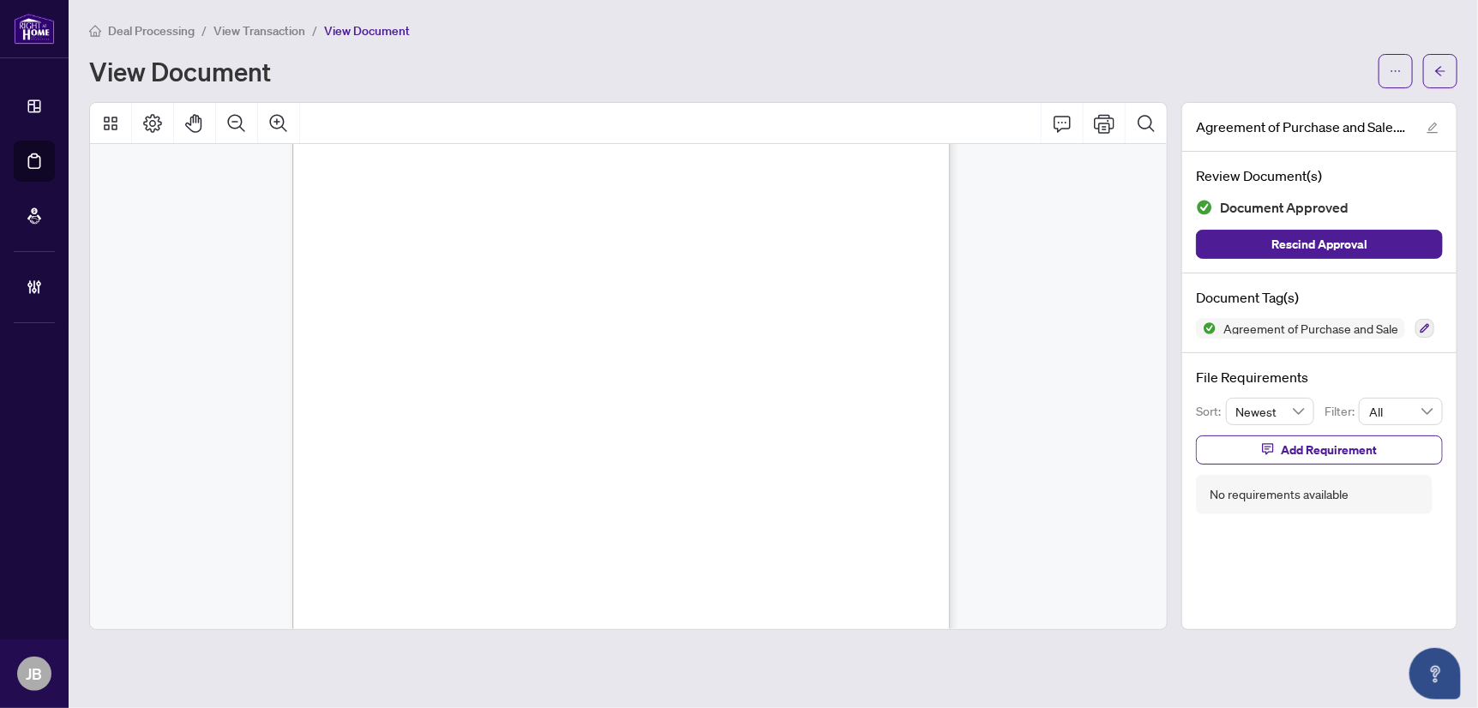
scroll to position [9019, 0]
